Goal: Find specific page/section

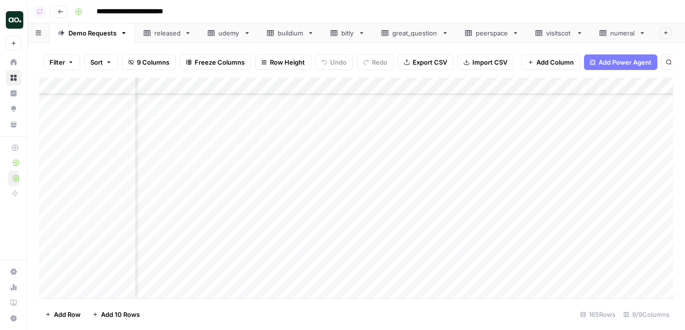
scroll to position [2534, 172]
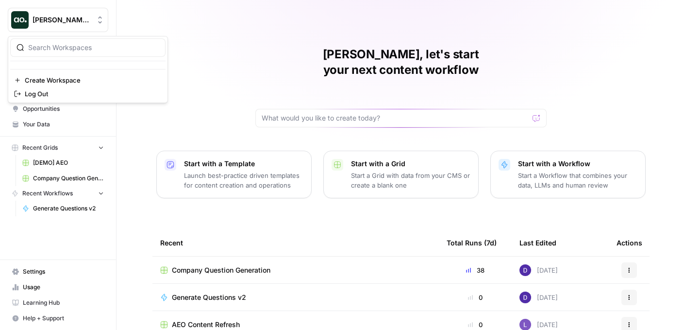
click at [77, 17] on span "[PERSON_NAME] Test" at bounding box center [62, 20] width 59 height 10
type input "tail"
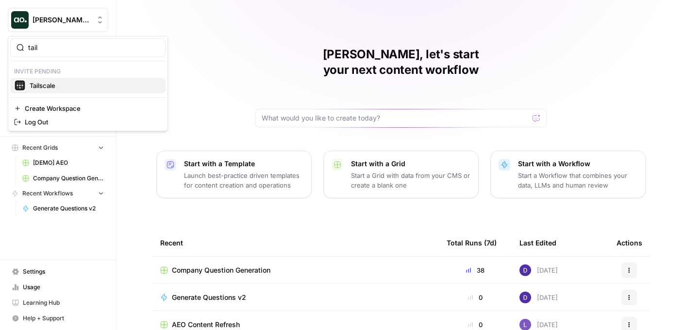
click at [49, 81] on span "Tailscale" at bounding box center [94, 86] width 128 height 10
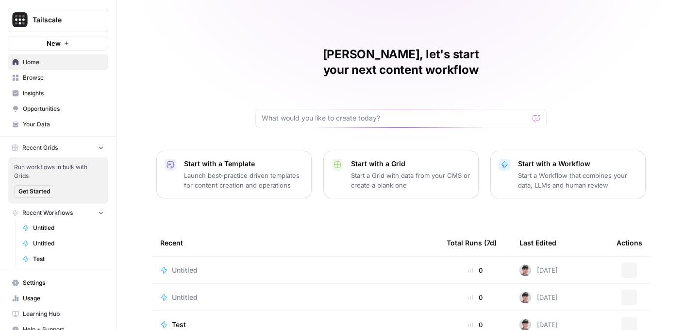
click at [49, 91] on span "Insights" at bounding box center [63, 93] width 81 height 9
